Goal: Find specific page/section: Find specific page/section

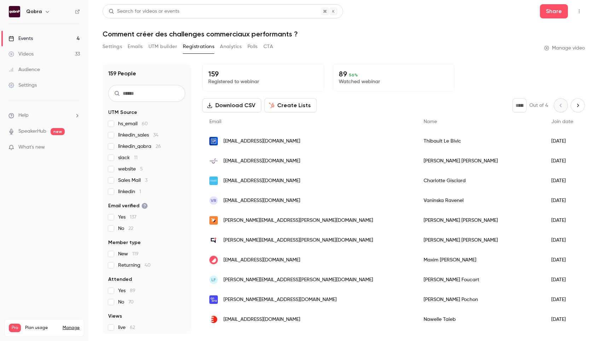
click at [53, 42] on link "Events 4" at bounding box center [44, 39] width 88 height 16
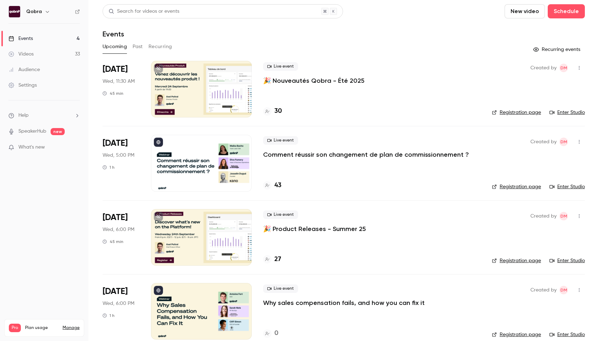
click at [282, 187] on div "43" at bounding box center [371, 186] width 217 height 10
click at [278, 186] on h4 "43" at bounding box center [277, 186] width 7 height 10
